Goal: Task Accomplishment & Management: Use online tool/utility

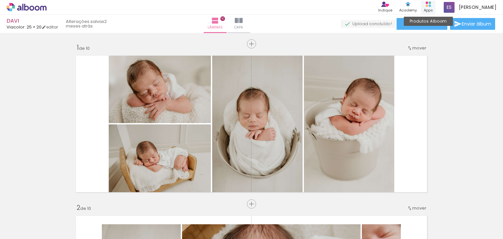
click at [424, 8] on div "Apps" at bounding box center [428, 11] width 9 height 6
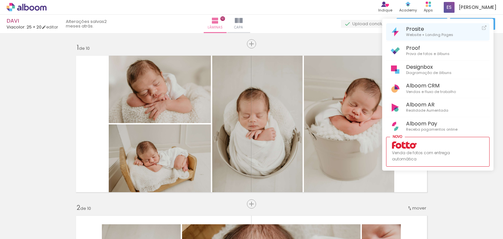
click at [425, 28] on span "Prosite" at bounding box center [429, 29] width 47 height 6
